Goal: Task Accomplishment & Management: Use online tool/utility

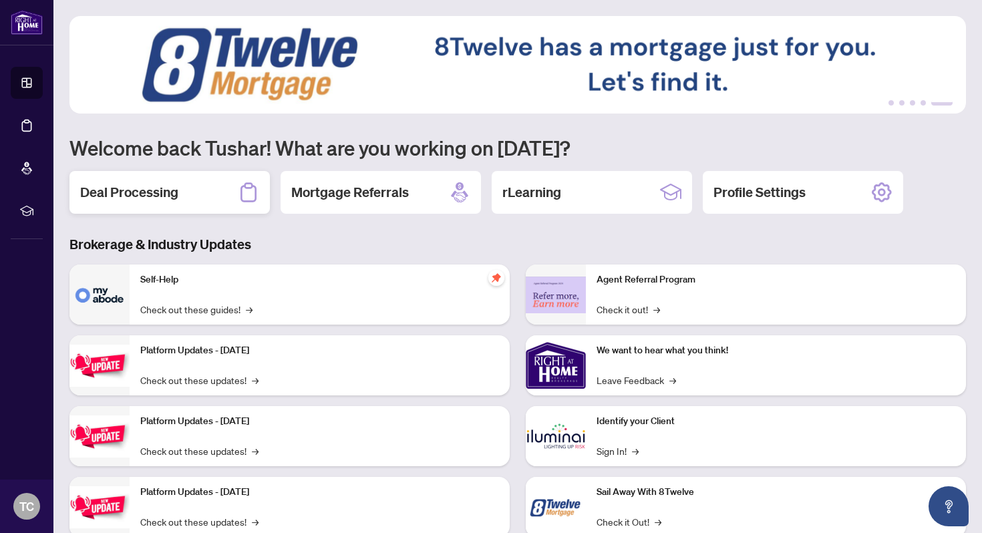
click at [204, 197] on div "Deal Processing" at bounding box center [169, 192] width 200 height 43
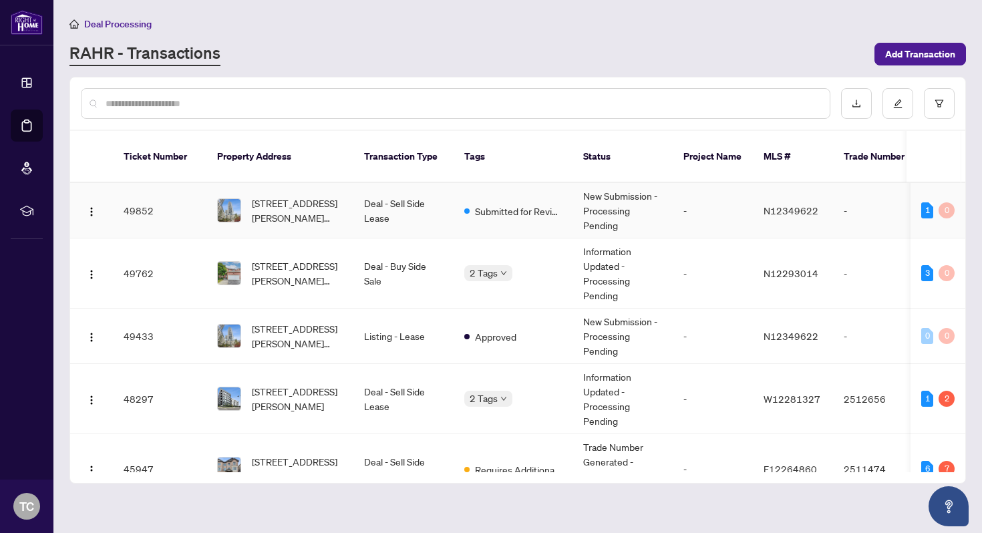
click at [274, 198] on span "4201-7890 Jane St, Vaughan, Ontario L4K 0K9, Canada" at bounding box center [297, 210] width 91 height 29
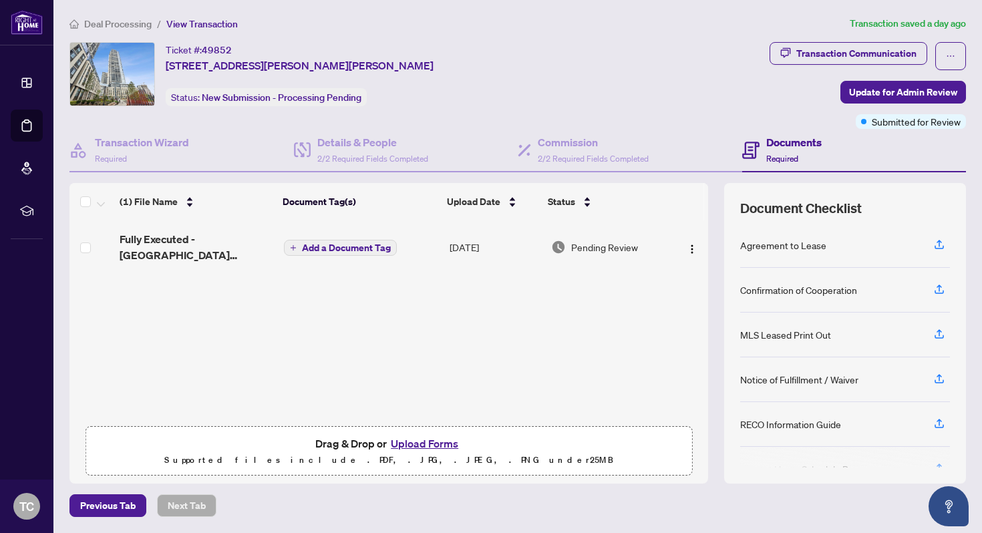
click at [419, 436] on button "Upload Forms" at bounding box center [424, 443] width 75 height 17
